Goal: Task Accomplishment & Management: Manage account settings

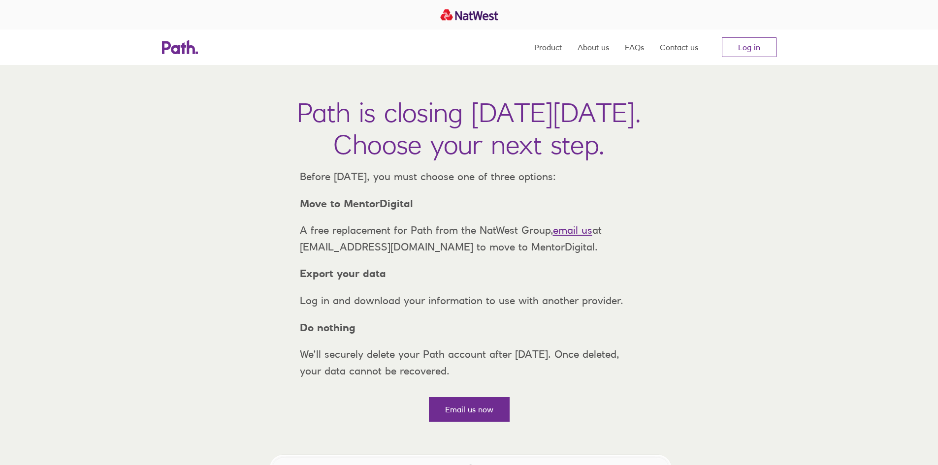
click at [748, 36] on nav "Product About us FAQs Contact us Log in" at bounding box center [655, 47] width 242 height 35
click at [759, 45] on link "Log in" at bounding box center [749, 47] width 55 height 20
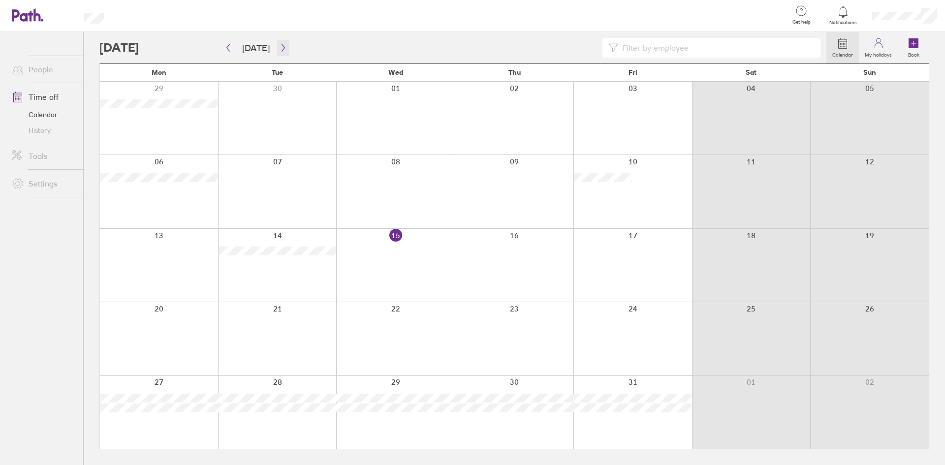
click at [277, 43] on button "button" at bounding box center [283, 48] width 12 height 16
click at [282, 48] on icon "button" at bounding box center [283, 47] width 3 height 7
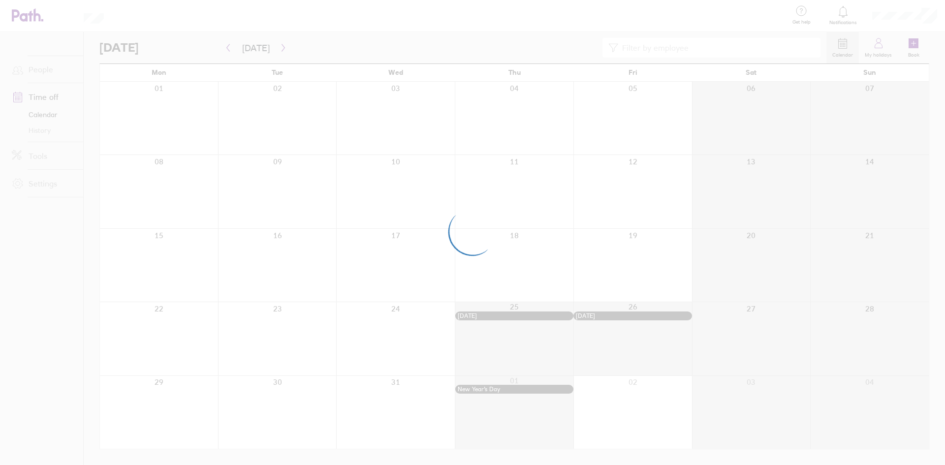
click at [229, 50] on div at bounding box center [472, 232] width 945 height 465
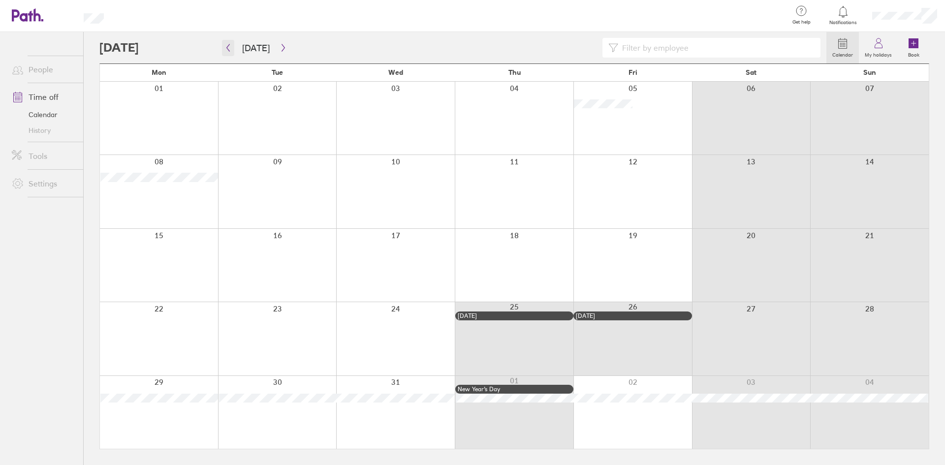
click at [229, 48] on icon "button" at bounding box center [227, 48] width 7 height 8
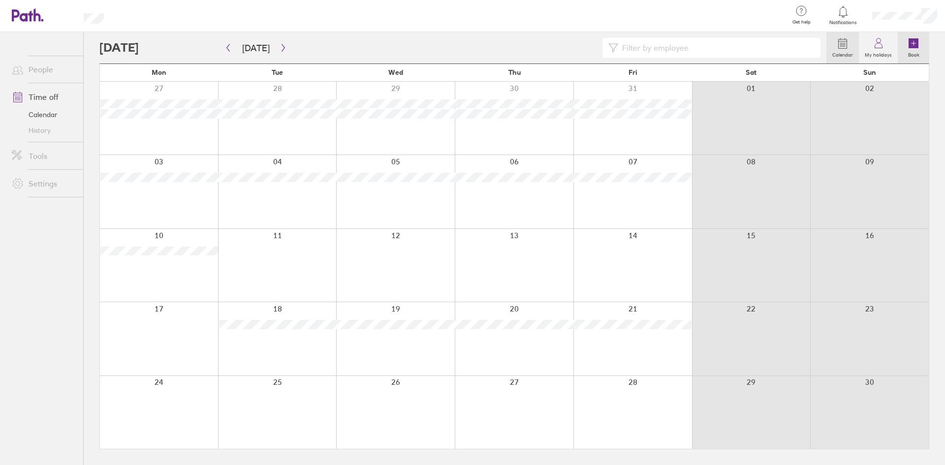
click at [924, 50] on label "Book" at bounding box center [913, 53] width 23 height 9
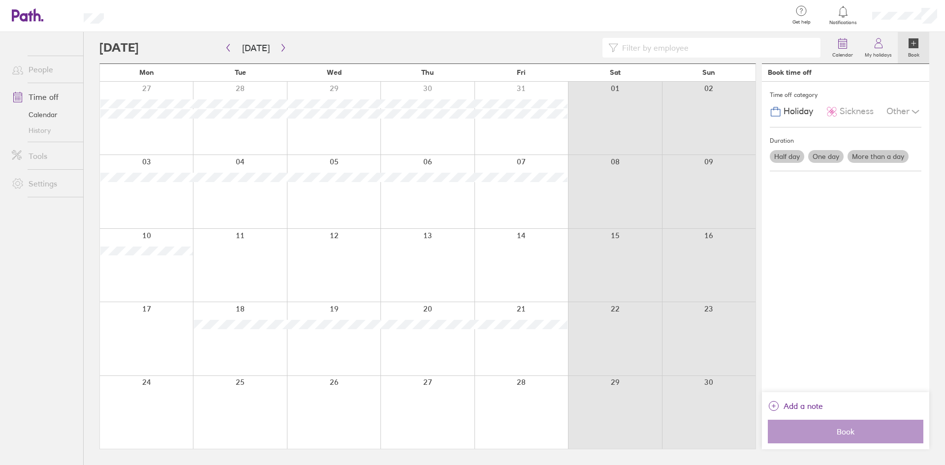
click at [820, 155] on label "One day" at bounding box center [825, 156] width 35 height 13
click at [0, 0] on input "One day" at bounding box center [0, 0] width 0 height 0
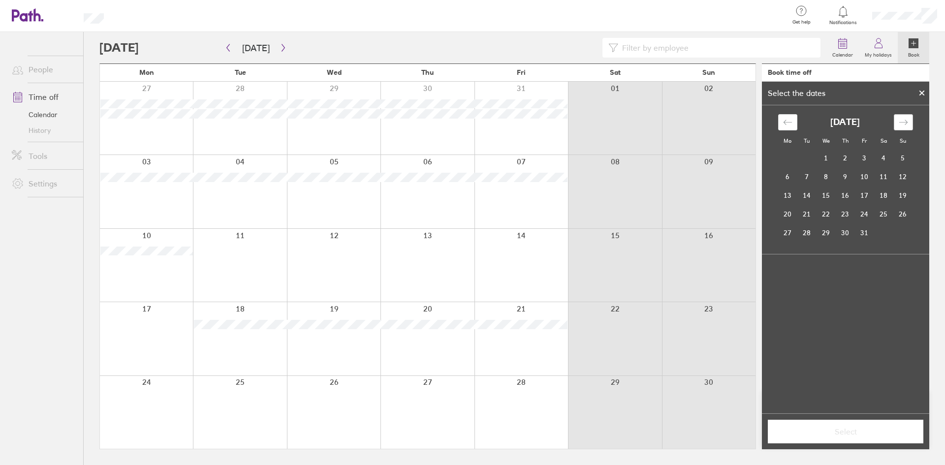
click at [909, 121] on div "Move forward to switch to the next month." at bounding box center [903, 122] width 19 height 16
click at [789, 216] on td "17" at bounding box center [787, 214] width 19 height 19
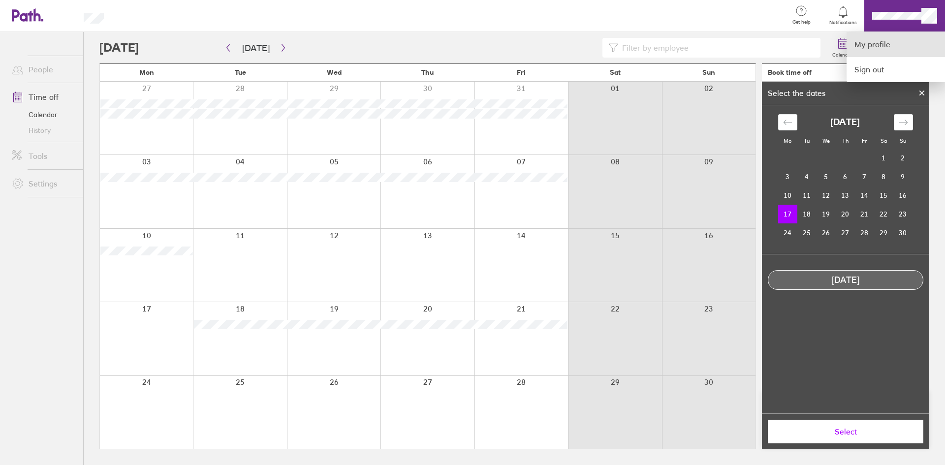
click at [874, 43] on link "My profile" at bounding box center [896, 44] width 98 height 25
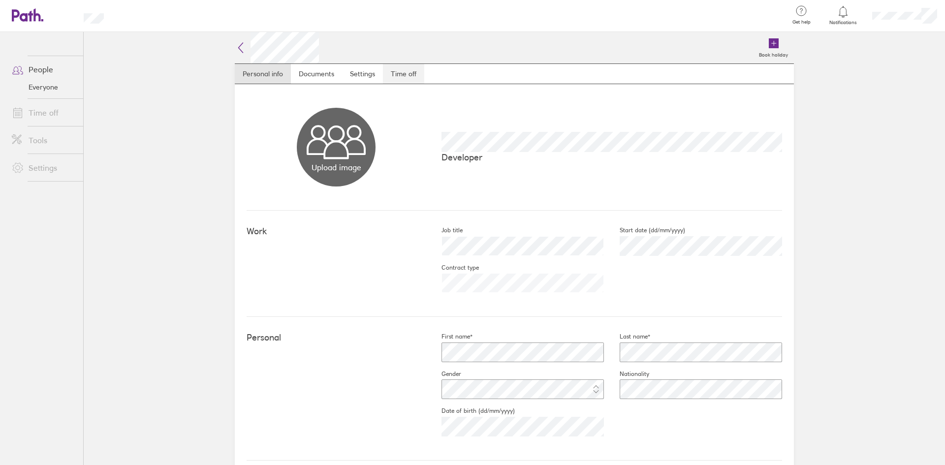
click at [384, 72] on link "Time off" at bounding box center [403, 74] width 41 height 20
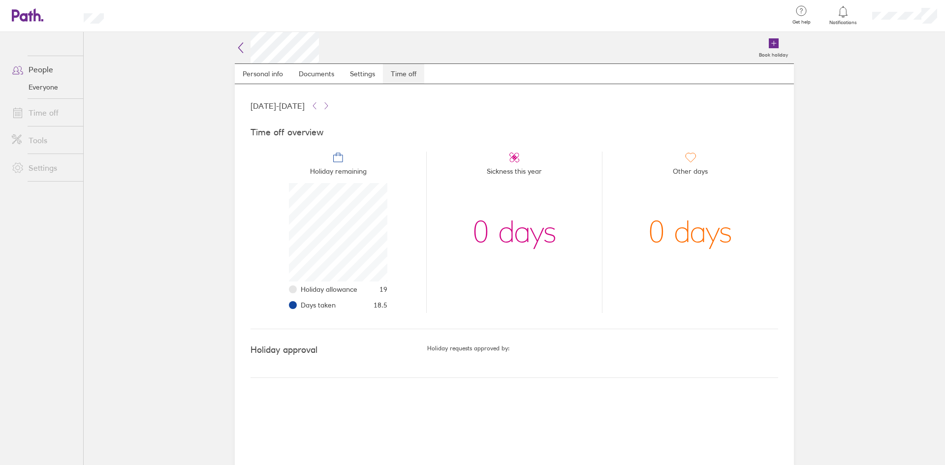
scroll to position [98, 98]
click at [61, 110] on link "Time off" at bounding box center [43, 113] width 79 height 20
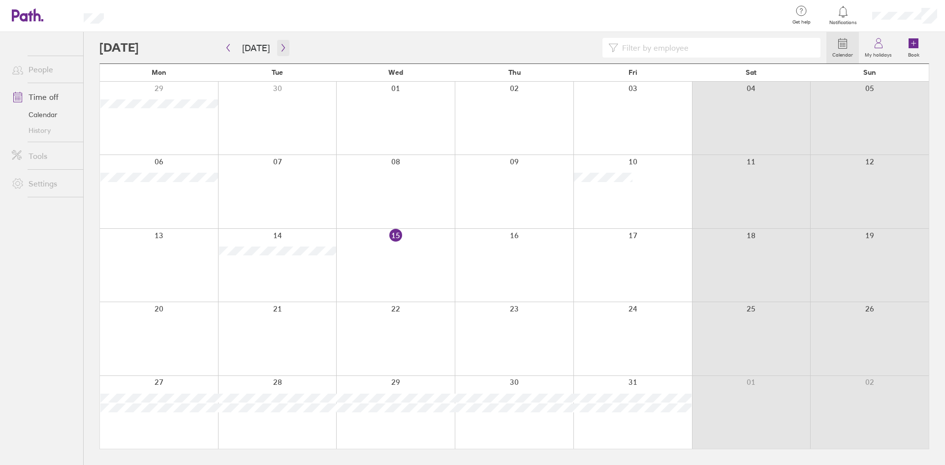
click at [284, 43] on button "button" at bounding box center [283, 48] width 12 height 16
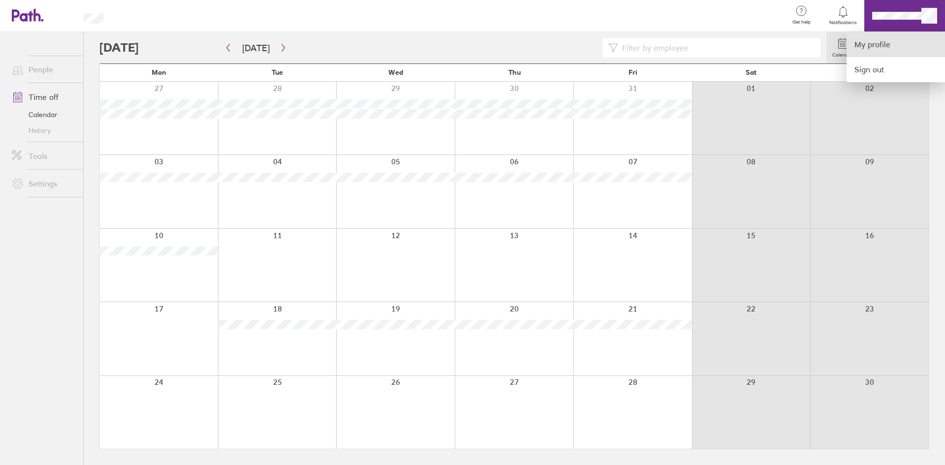
click at [895, 47] on link "My profile" at bounding box center [896, 44] width 98 height 25
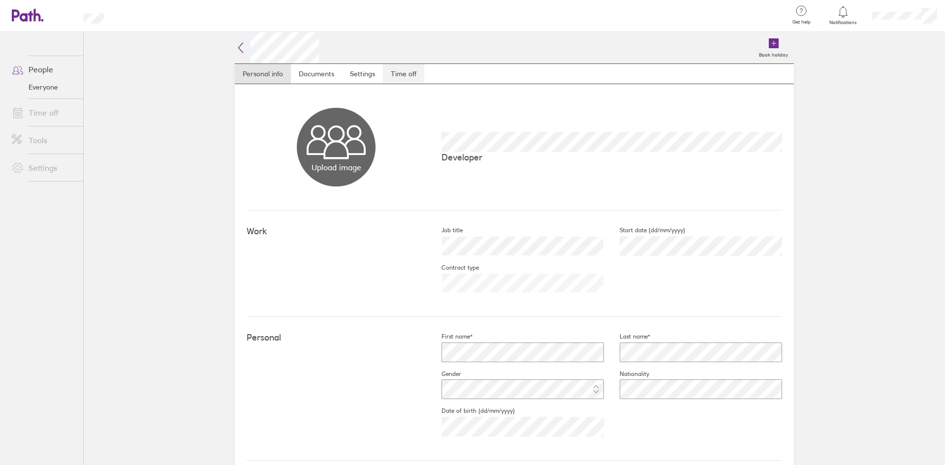
click at [388, 71] on link "Time off" at bounding box center [403, 74] width 41 height 20
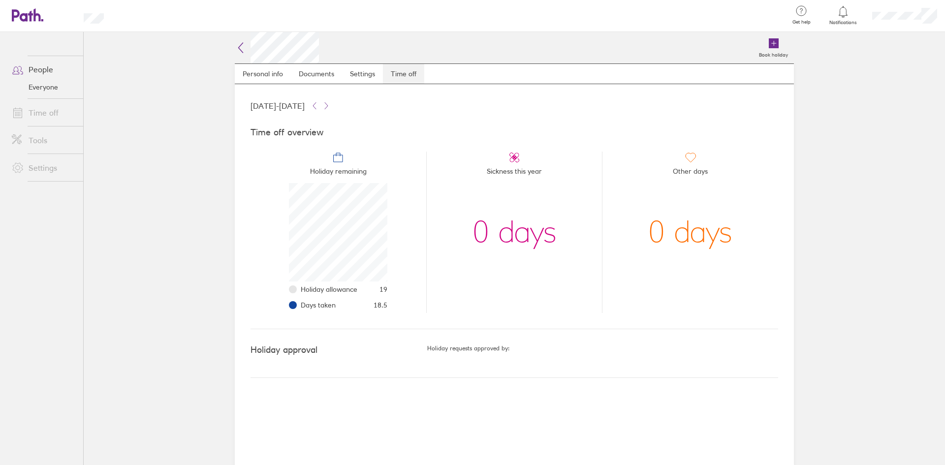
scroll to position [98, 98]
click at [329, 166] on span "Holiday remaining" at bounding box center [338, 173] width 57 height 20
click at [332, 171] on span "Holiday remaining" at bounding box center [338, 173] width 57 height 20
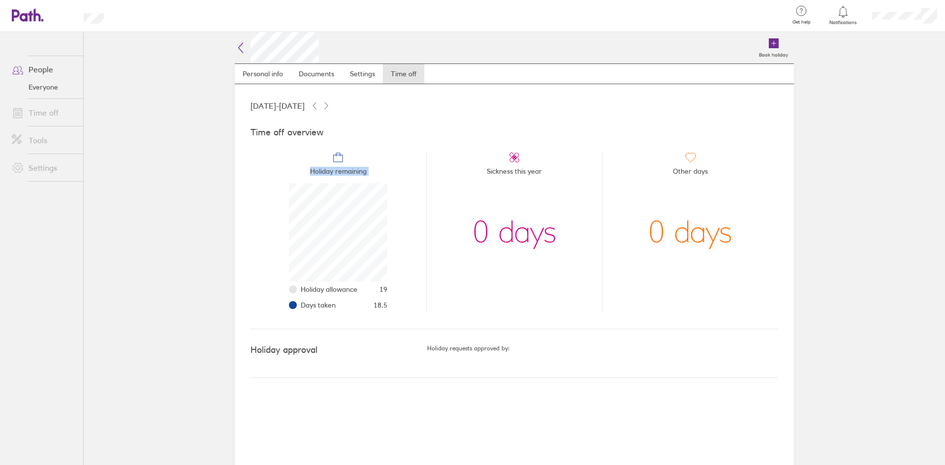
click at [332, 171] on span "Holiday remaining" at bounding box center [338, 173] width 57 height 20
click at [336, 169] on span "Holiday remaining" at bounding box center [338, 173] width 57 height 20
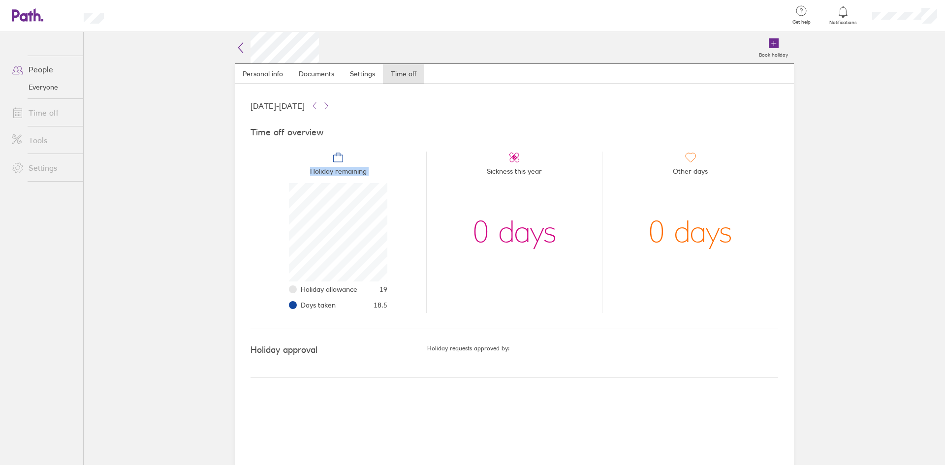
click at [324, 170] on span "Holiday remaining" at bounding box center [338, 173] width 57 height 20
click at [329, 175] on span "Holiday remaining" at bounding box center [338, 173] width 57 height 20
click at [329, 172] on span "Holiday remaining" at bounding box center [338, 173] width 57 height 20
